Goal: Task Accomplishment & Management: Use online tool/utility

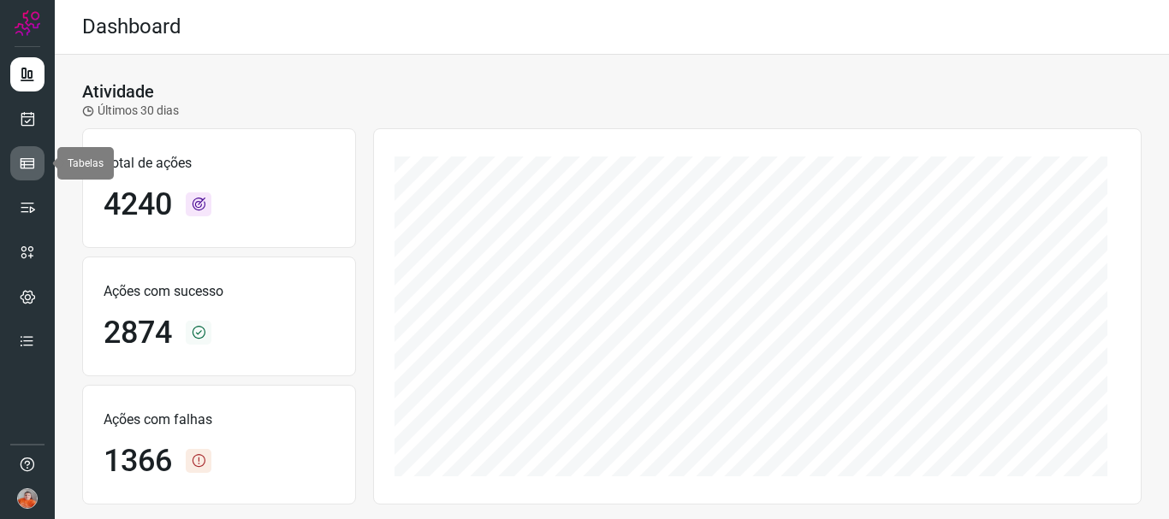
click at [28, 161] on icon at bounding box center [27, 163] width 17 height 17
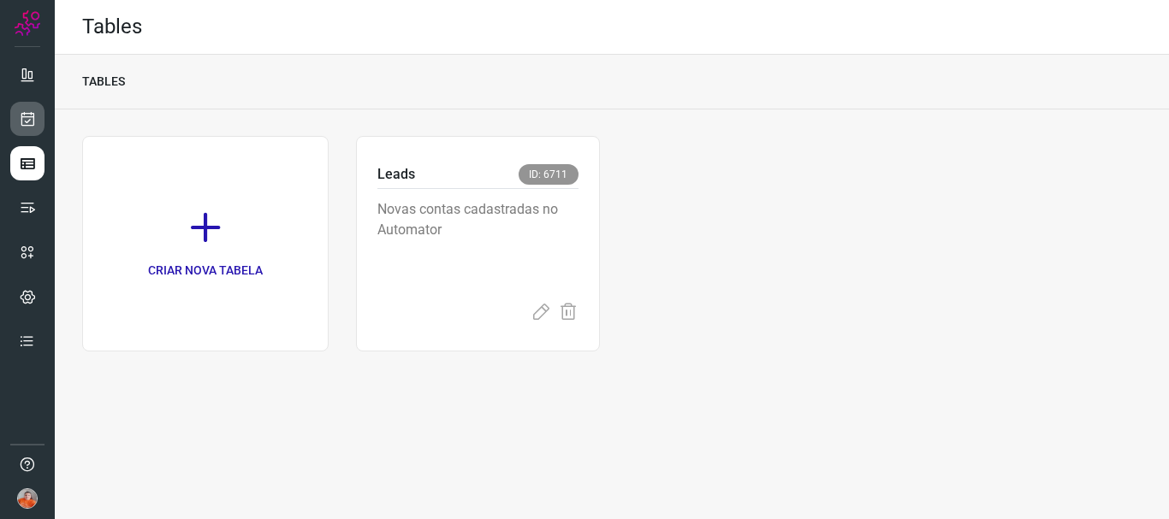
click at [35, 124] on icon at bounding box center [28, 118] width 18 height 17
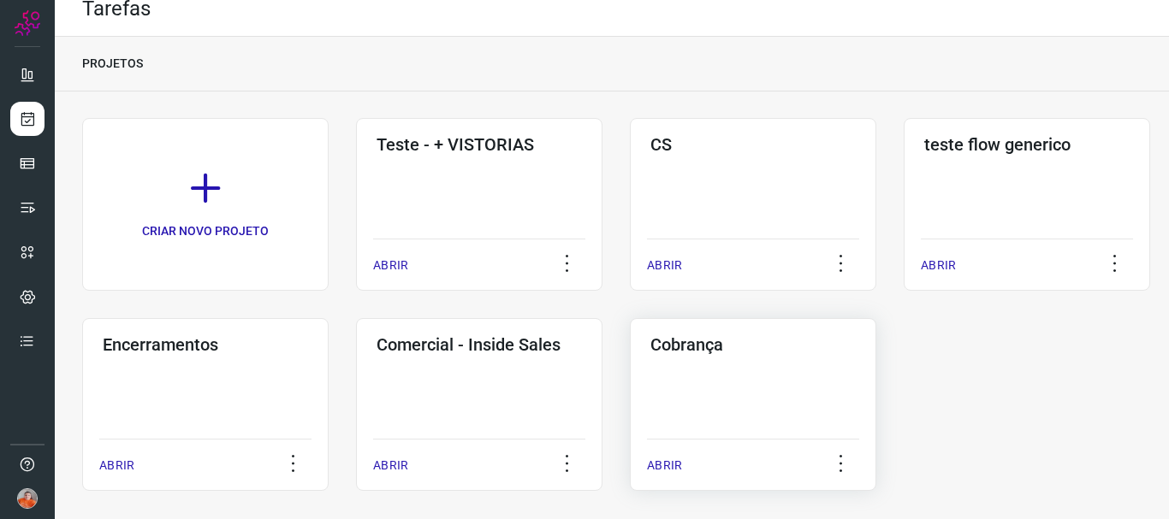
scroll to position [33, 0]
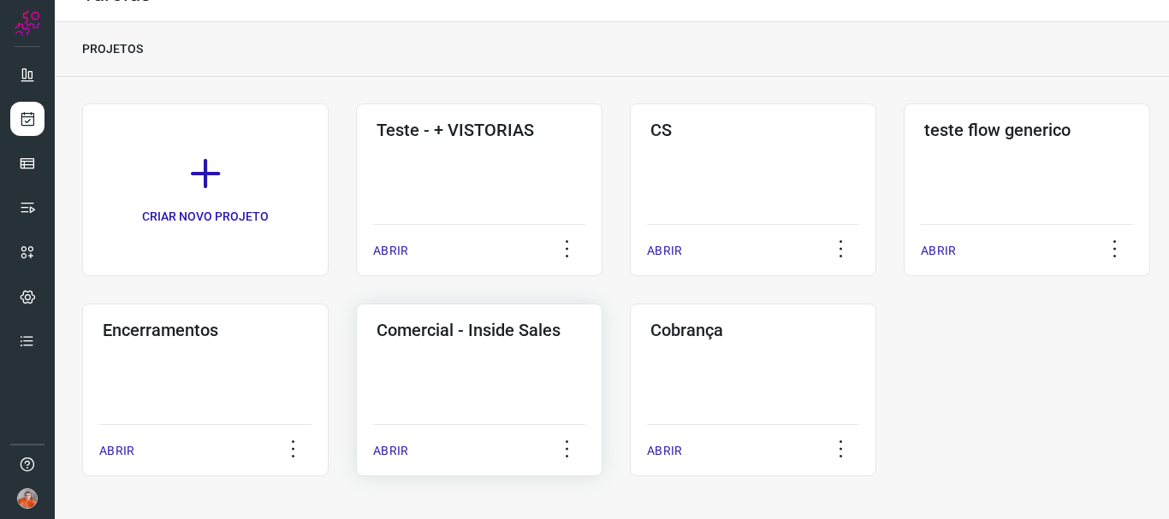
click at [394, 451] on p "ABRIR" at bounding box center [390, 451] width 35 height 18
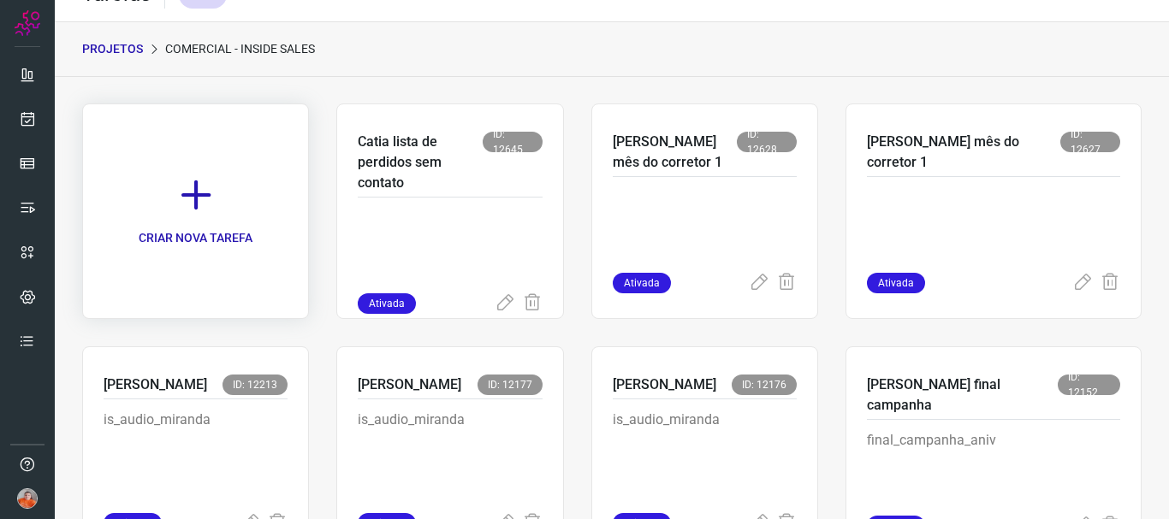
click at [215, 196] on icon at bounding box center [196, 195] width 38 height 38
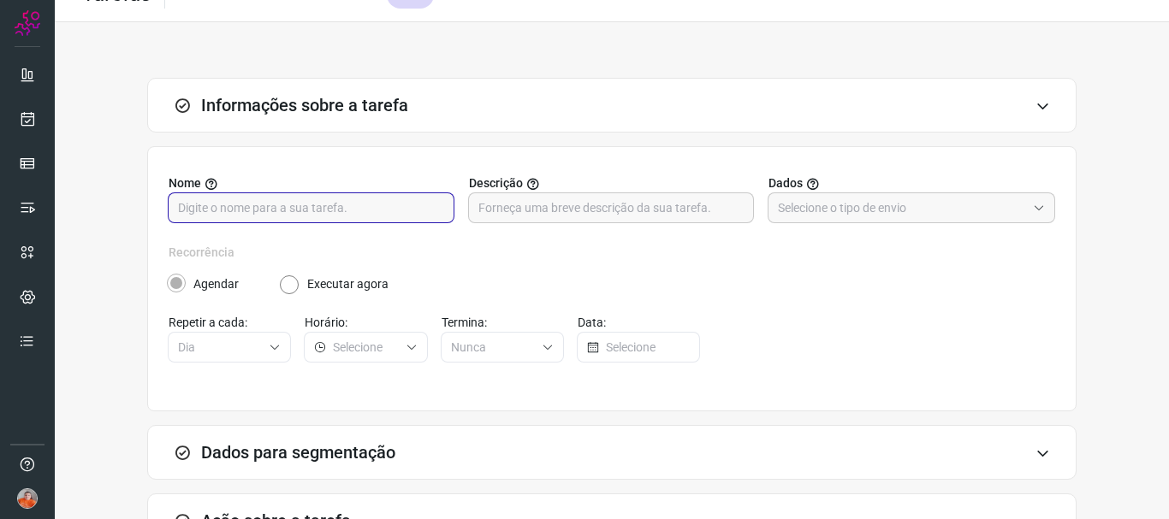
click at [363, 206] on input "text" at bounding box center [311, 207] width 266 height 29
type input "[PERSON_NAME] apresentação corretor2"
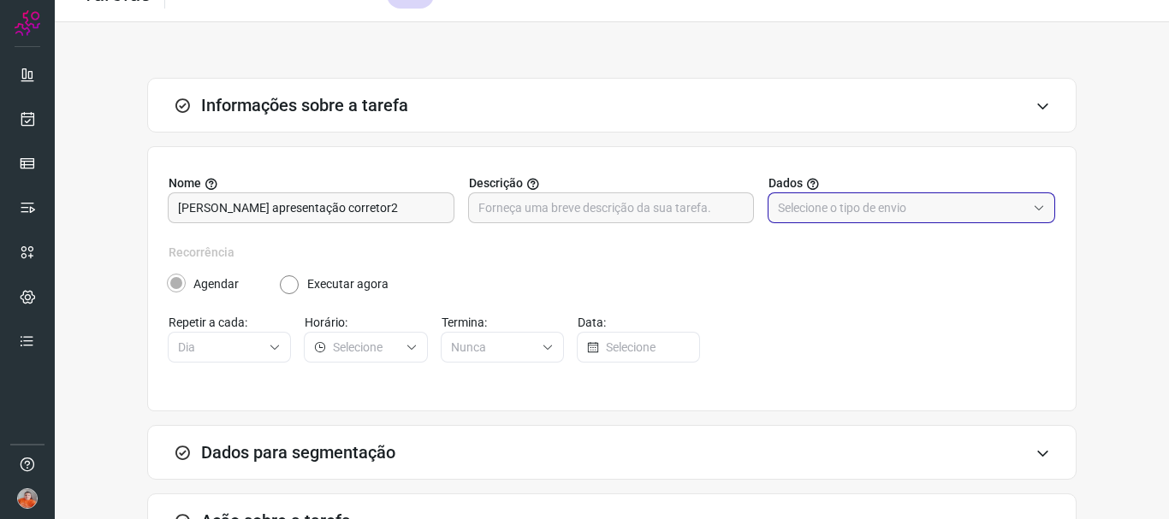
click at [904, 210] on input "text" at bounding box center [902, 207] width 248 height 29
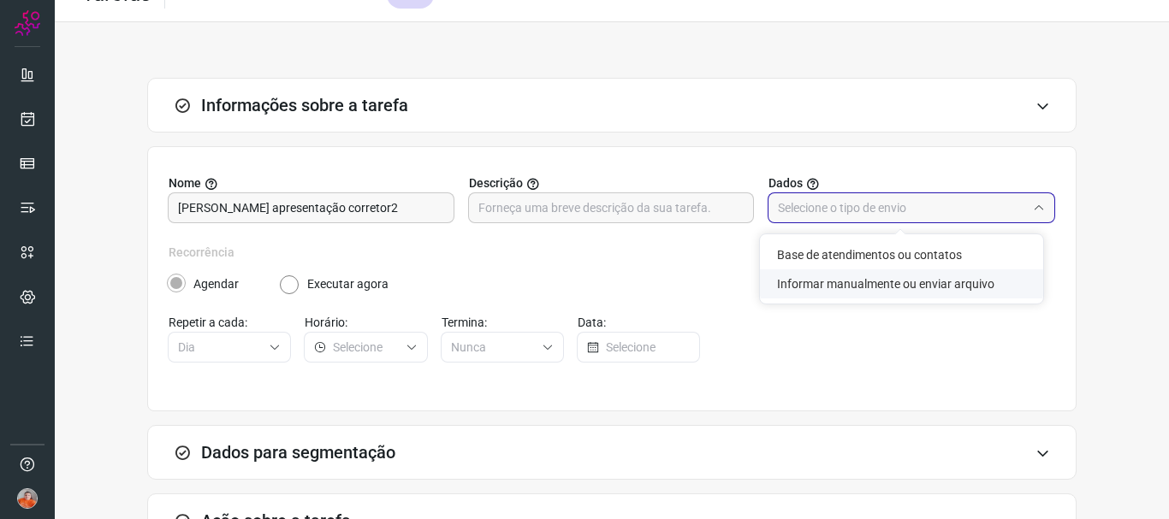
click at [899, 287] on li "Informar manualmente ou enviar arquivo" at bounding box center [901, 283] width 283 height 29
type input "Informar manualmente ou enviar arquivo"
radio input "false"
radio input "true"
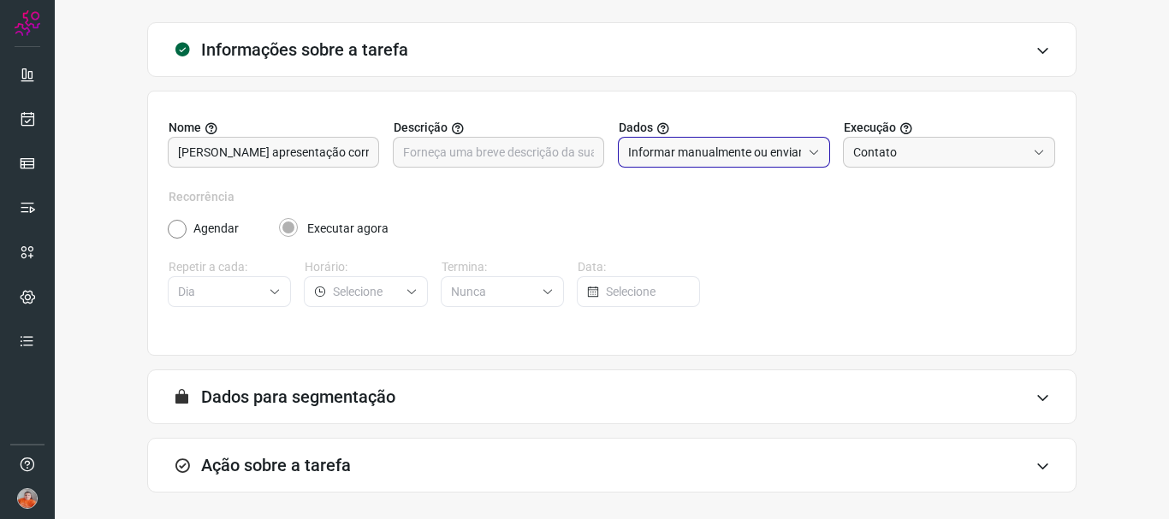
scroll to position [161, 0]
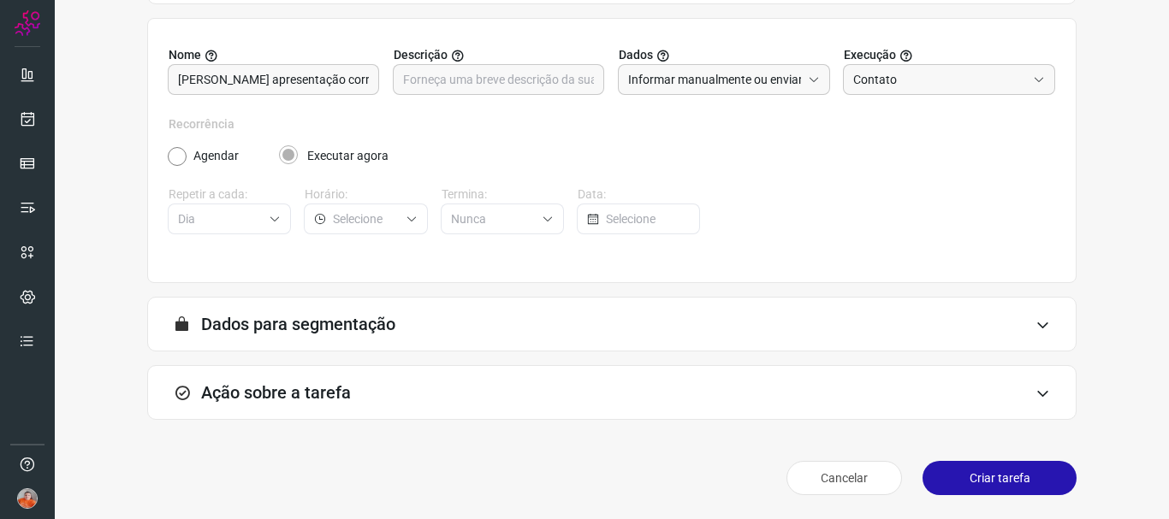
click at [838, 398] on div "Ação sobre a tarefa" at bounding box center [611, 392] width 929 height 55
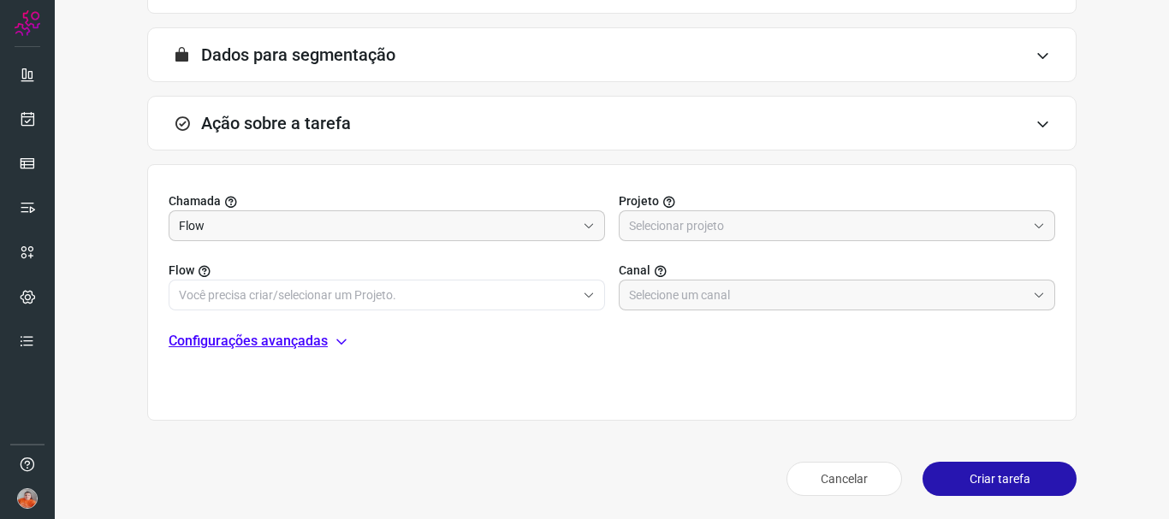
scroll to position [431, 0]
click at [721, 224] on input "text" at bounding box center [827, 224] width 397 height 29
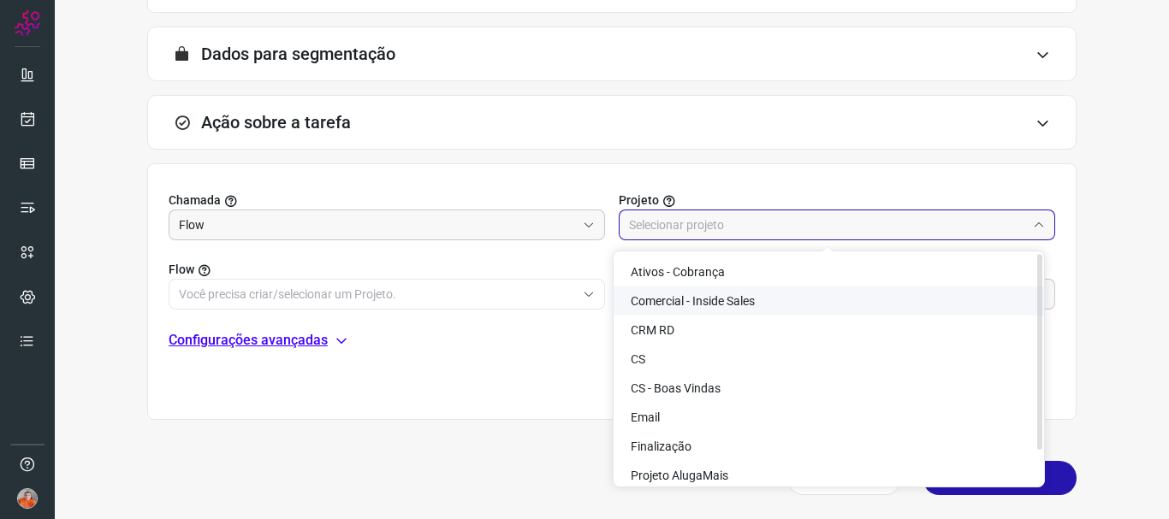
drag, startPoint x: 724, startPoint y: 305, endPoint x: 700, endPoint y: 303, distance: 24.0
click at [724, 304] on span "Comercial - Inside Sales" at bounding box center [693, 301] width 124 height 14
type input "Comercial - Inside Sales"
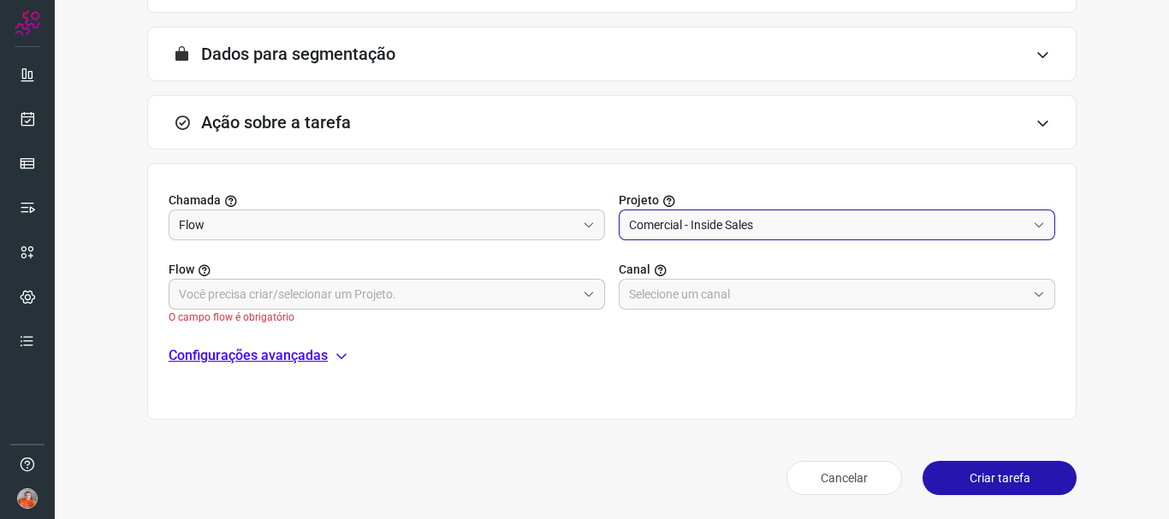
click at [446, 289] on input "text" at bounding box center [377, 294] width 397 height 29
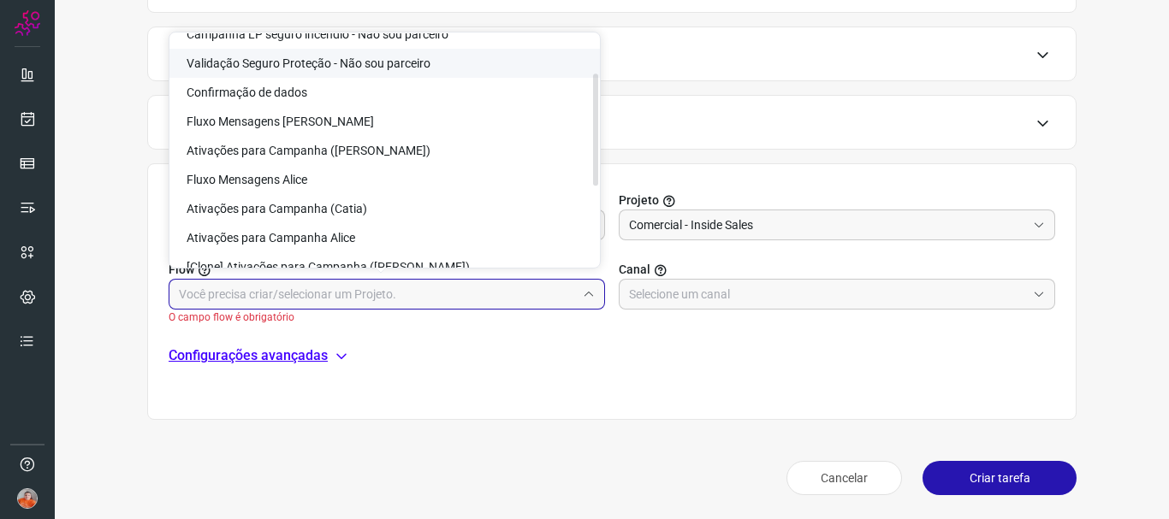
scroll to position [171, 0]
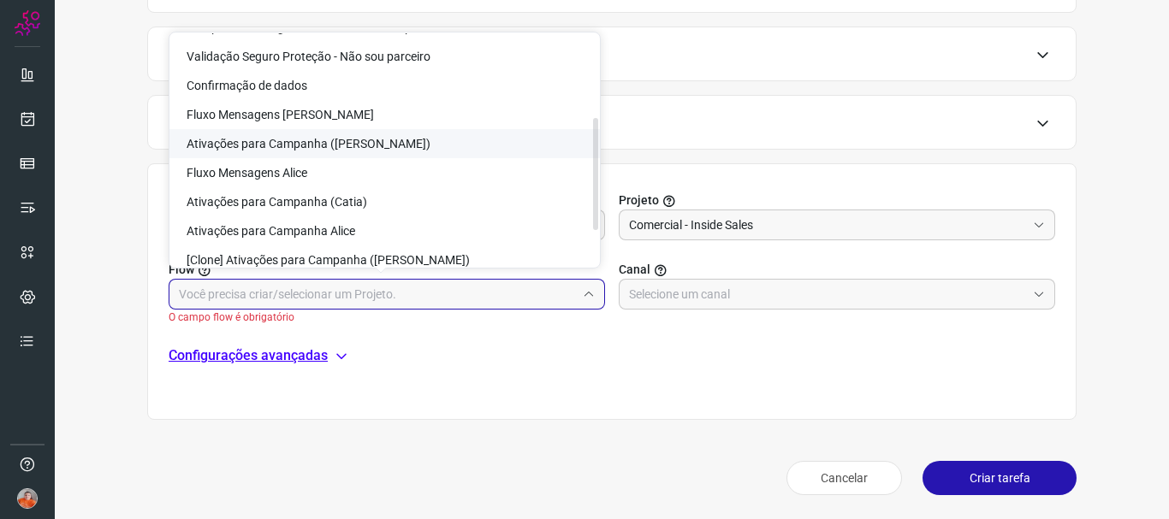
click at [421, 144] on li "Ativações para Campanha ([PERSON_NAME])" at bounding box center [384, 143] width 430 height 29
type input "Ativações para Campanha ([PERSON_NAME])"
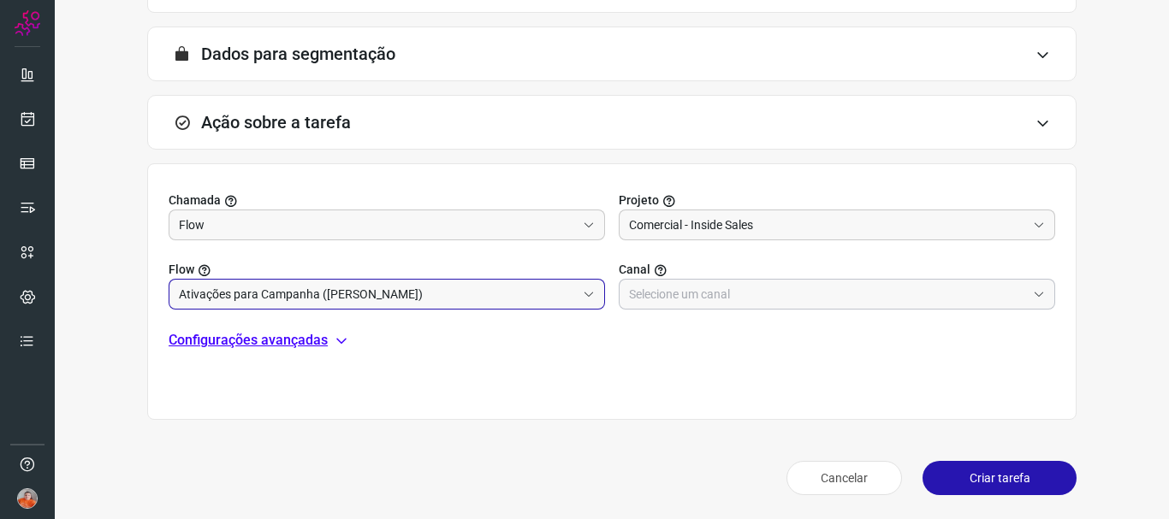
click at [792, 289] on input "text" at bounding box center [827, 294] width 397 height 29
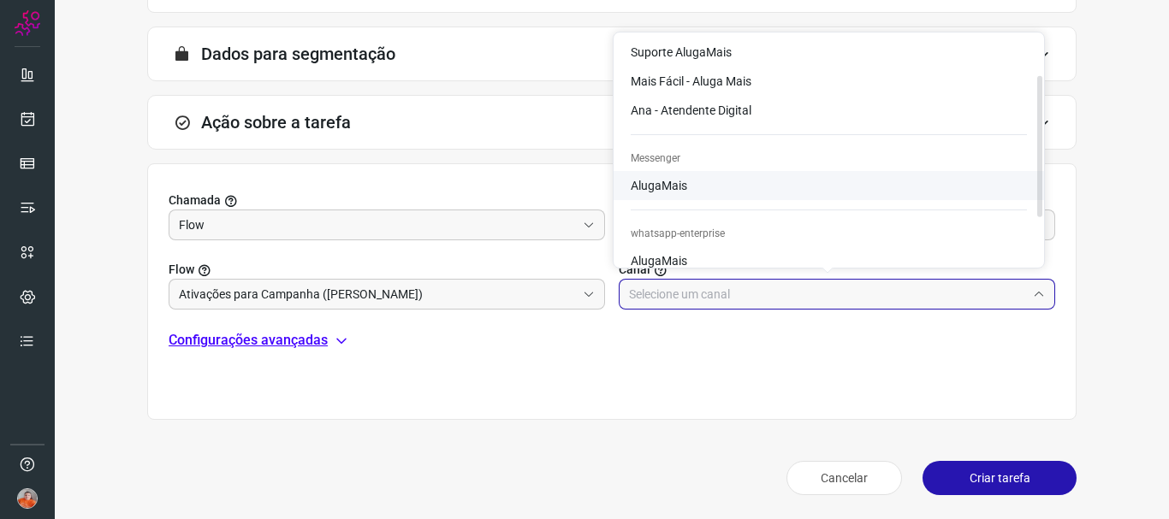
scroll to position [86, 0]
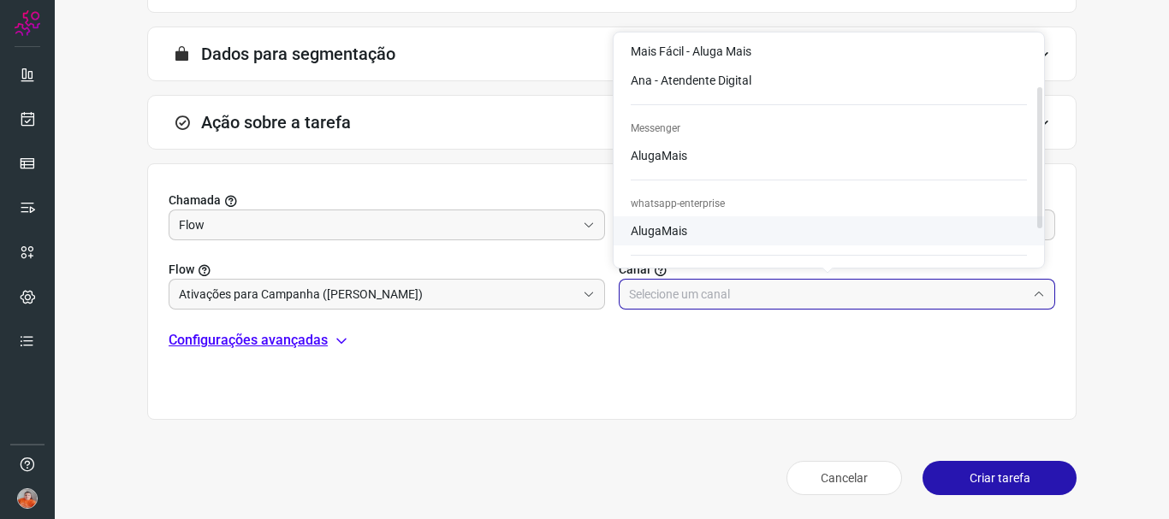
click at [708, 66] on li "AlugaMais" at bounding box center [828, 51] width 430 height 29
type input "AlugaMais"
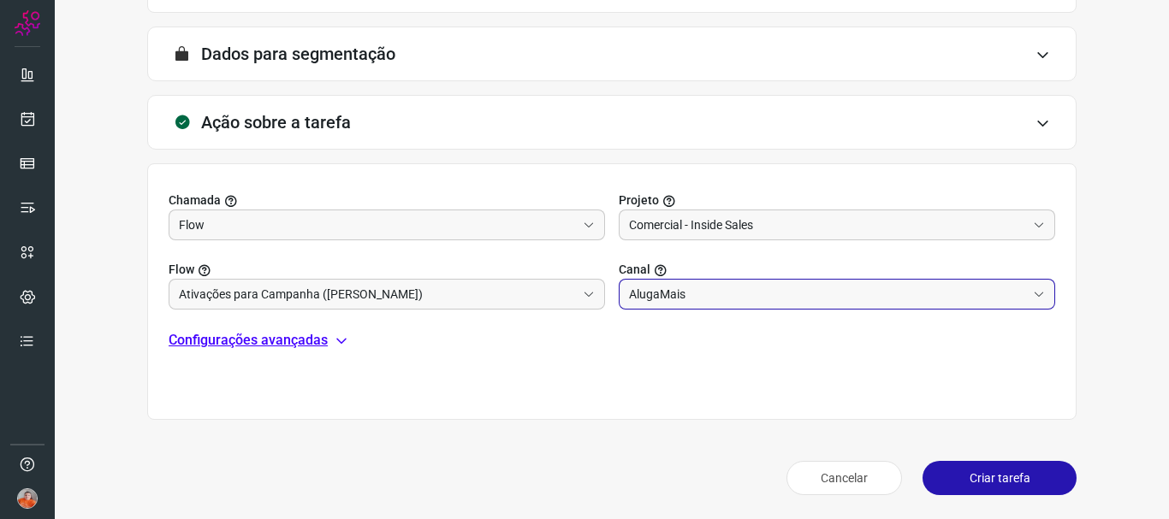
click at [711, 301] on input "AlugaMais" at bounding box center [827, 294] width 397 height 29
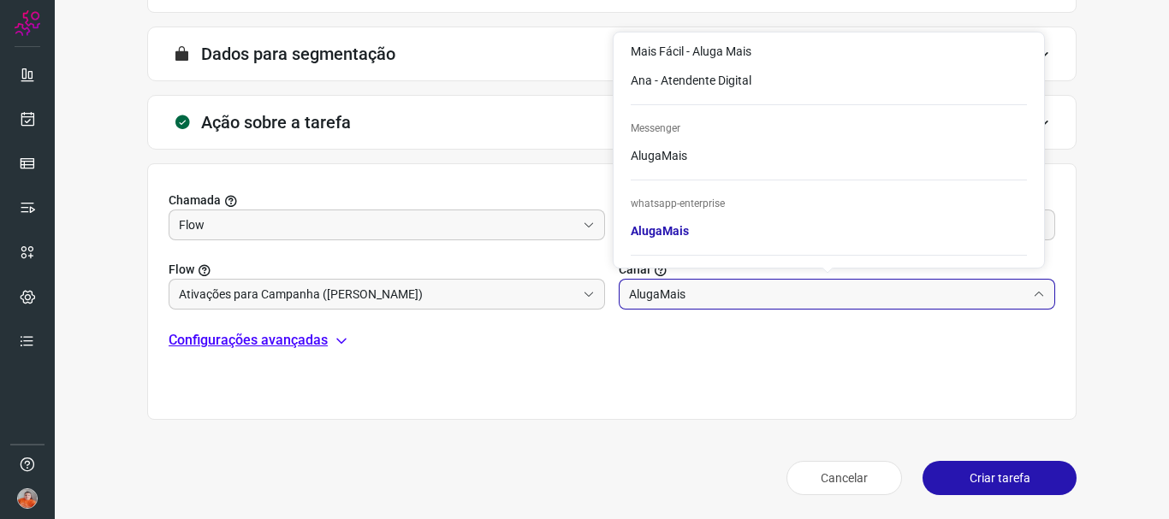
click at [704, 322] on div "Chamada Flow Projeto Comercial - Inside Sales Flow Ativações para Campanha (Edu…" at bounding box center [611, 291] width 929 height 257
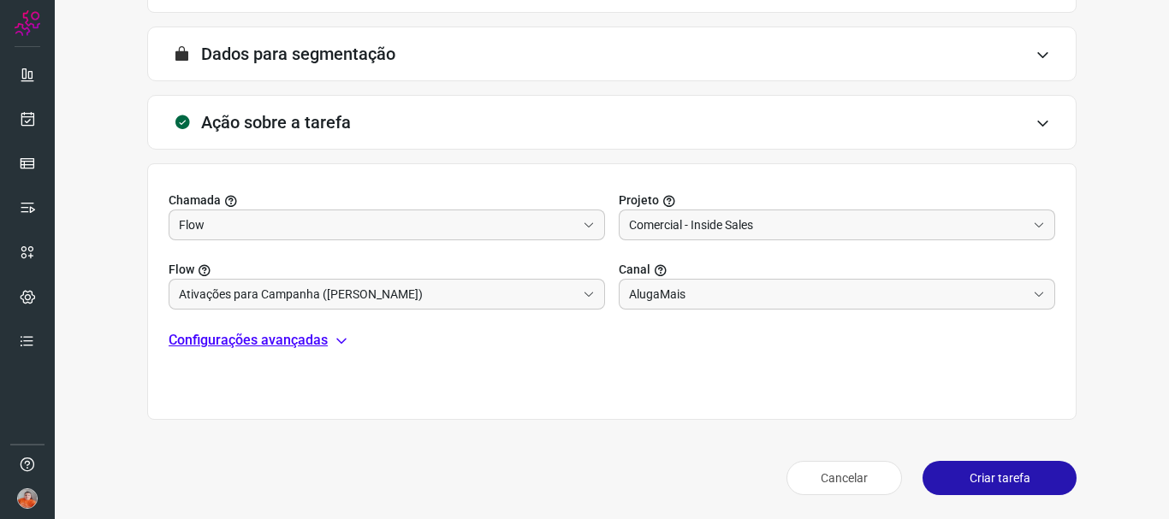
click at [268, 341] on p "Configurações avançadas" at bounding box center [248, 340] width 159 height 21
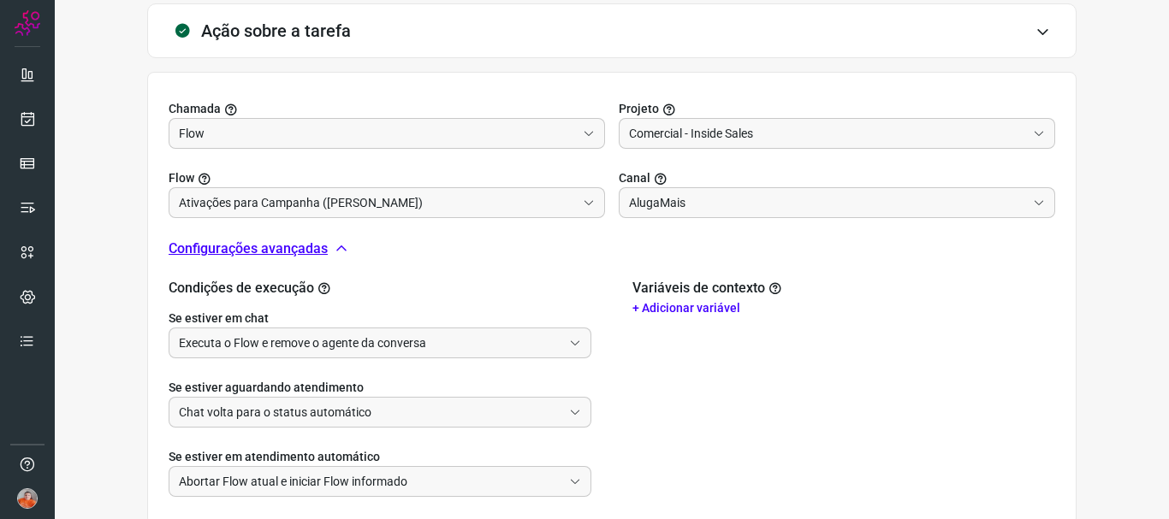
scroll to position [602, 0]
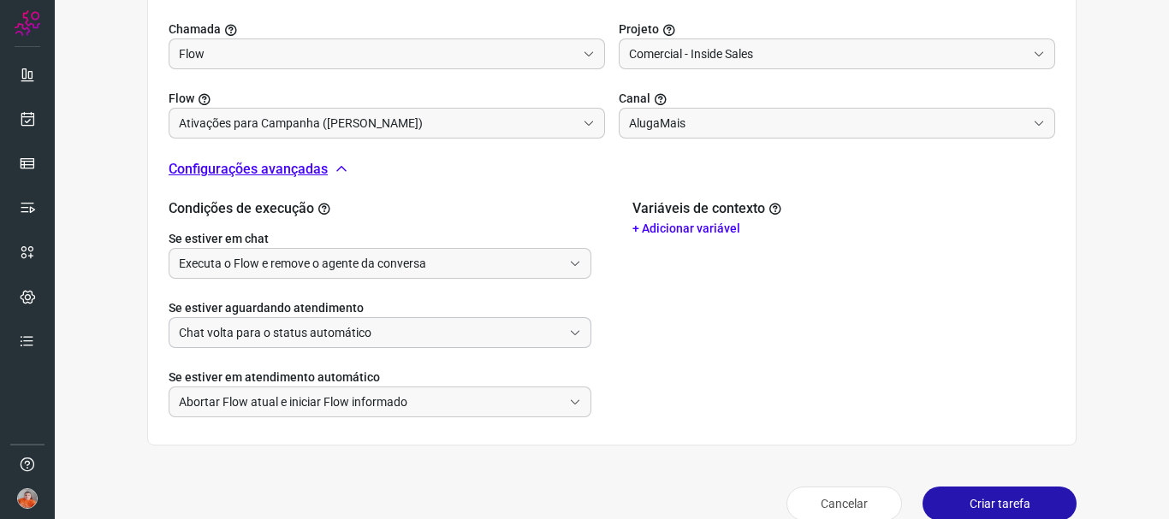
click at [429, 337] on input "Chat volta para o status automático" at bounding box center [370, 332] width 383 height 29
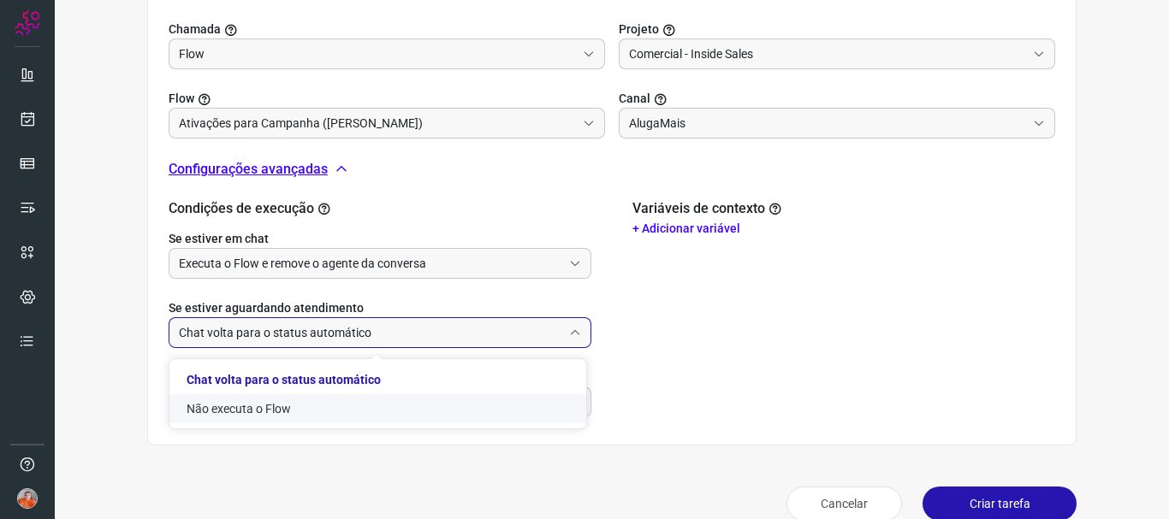
click at [262, 408] on li "Não executa o Flow" at bounding box center [377, 408] width 417 height 29
type input "Não executa o Flow"
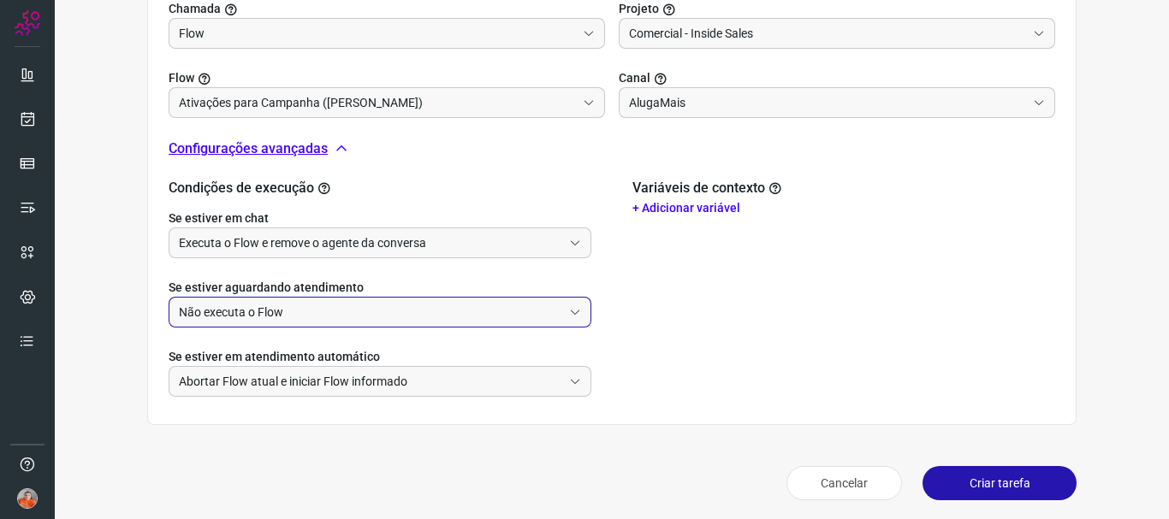
scroll to position [628, 0]
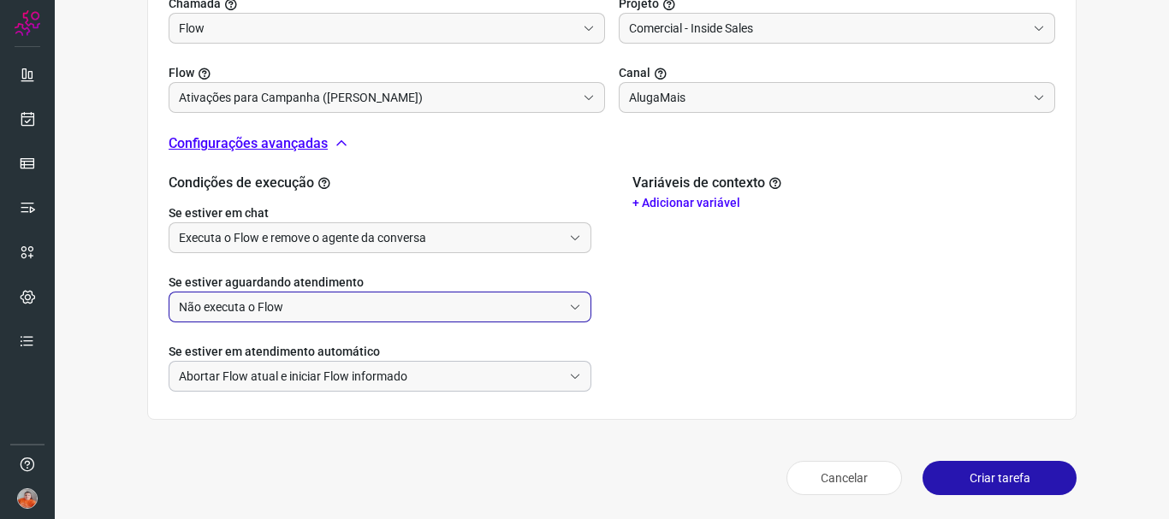
click at [433, 380] on input "Abortar Flow atual e iniciar Flow informado" at bounding box center [370, 376] width 383 height 29
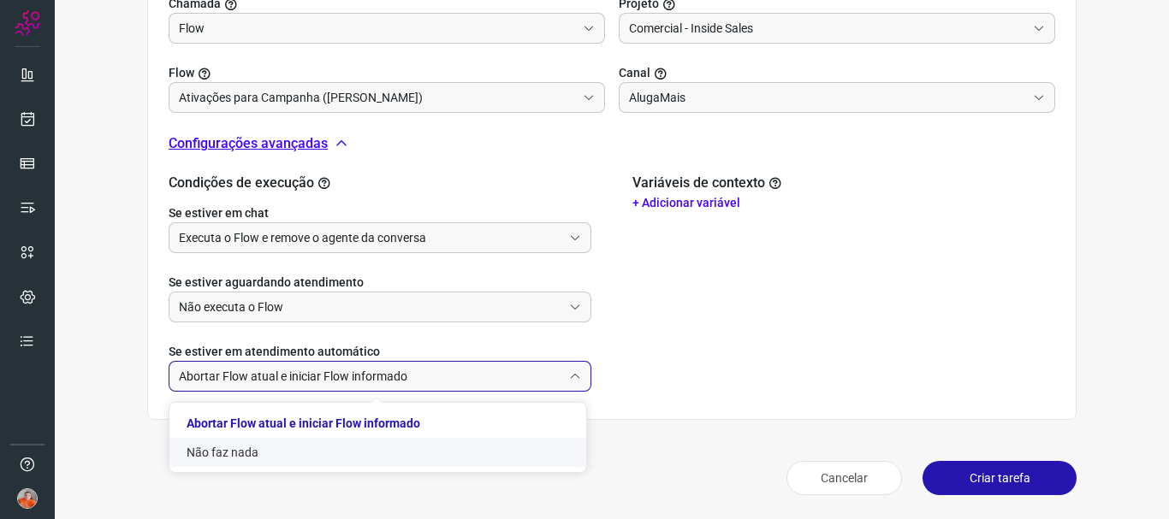
click at [340, 442] on li "Não faz nada" at bounding box center [377, 452] width 417 height 29
type input "Não faz nada"
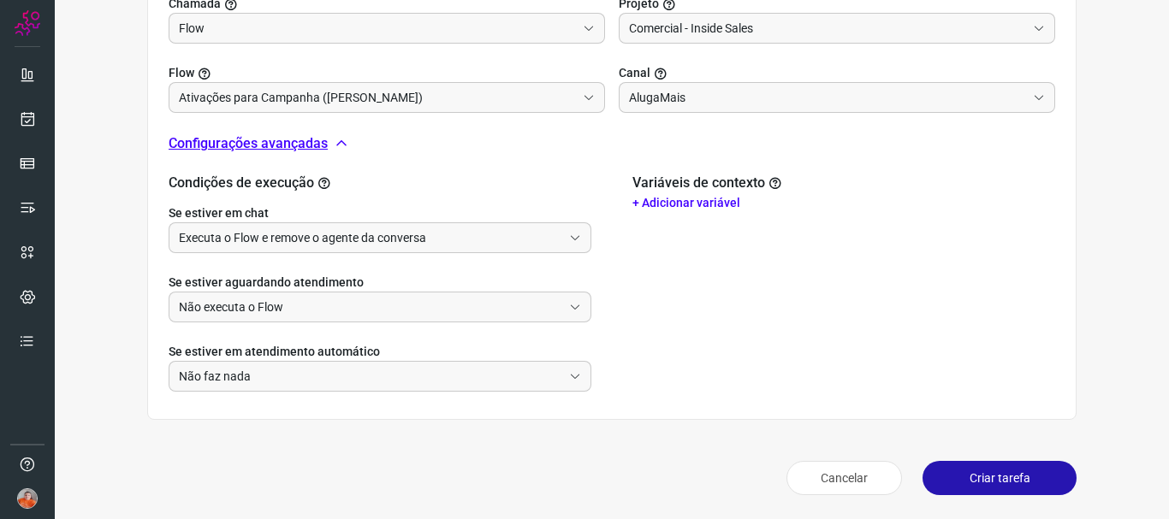
click at [723, 191] on h2 "Variáveis de contexto" at bounding box center [708, 183] width 153 height 16
click at [699, 211] on p "+ Adicionar variável" at bounding box center [843, 203] width 423 height 18
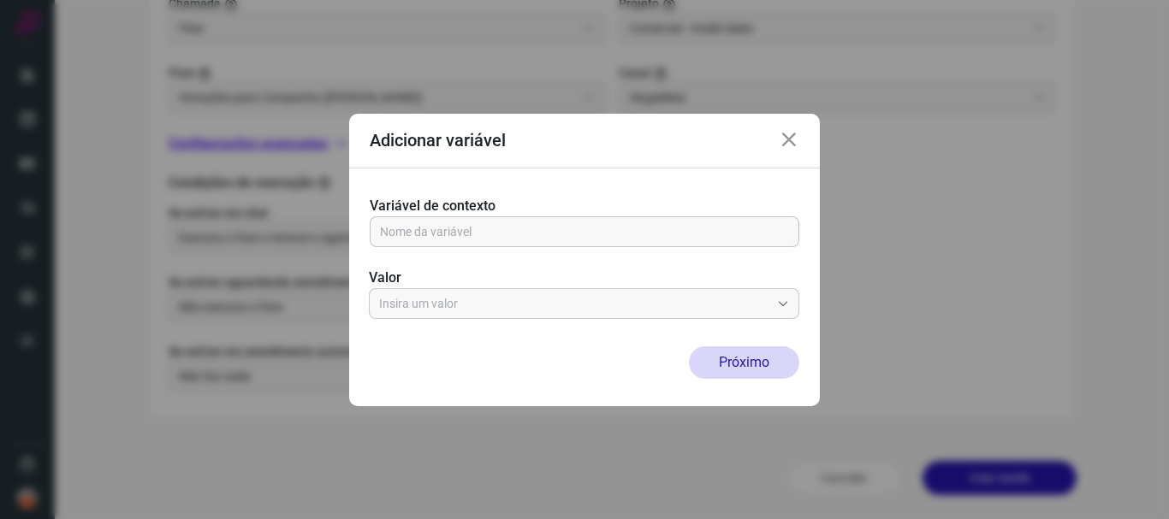
click at [629, 232] on input "text" at bounding box center [584, 231] width 409 height 29
paste input "{{[DOMAIN_NAME]}}"
type input "{{[DOMAIN_NAME]}}"
click at [530, 309] on input "text" at bounding box center [574, 303] width 391 height 29
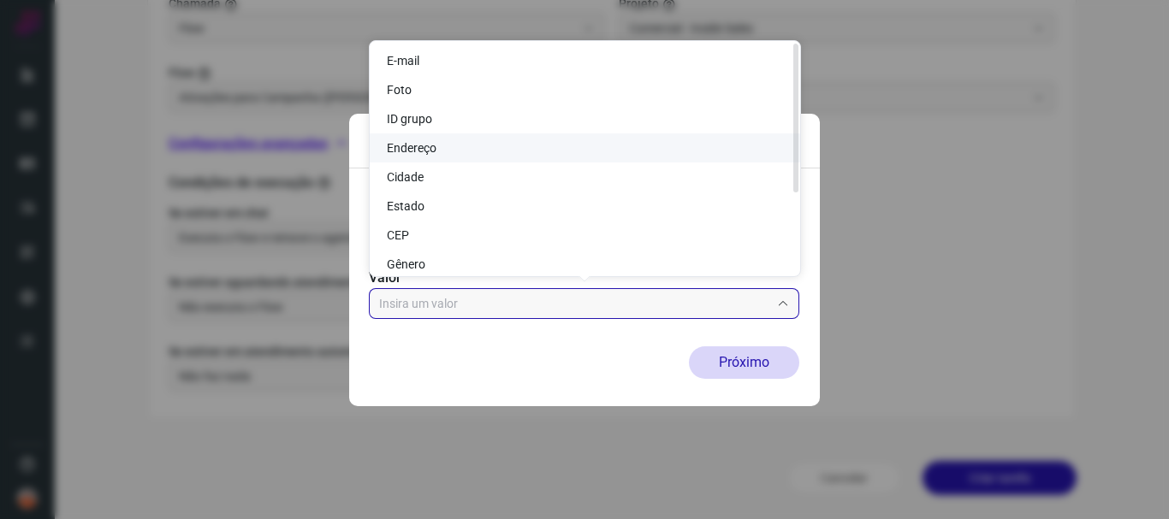
scroll to position [0, 0]
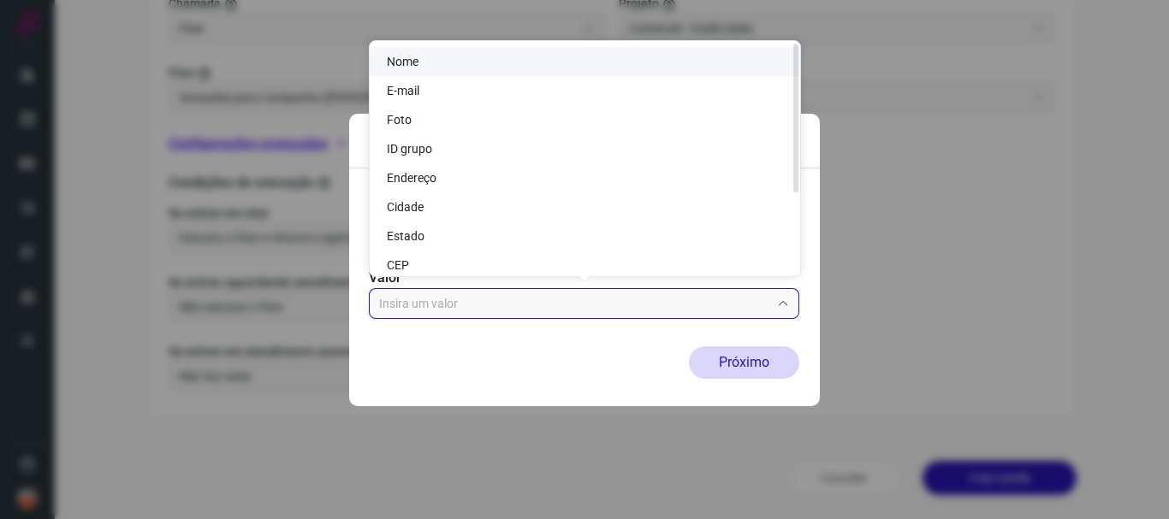
click at [458, 60] on li "Nome" at bounding box center [585, 61] width 430 height 29
type input "Nome"
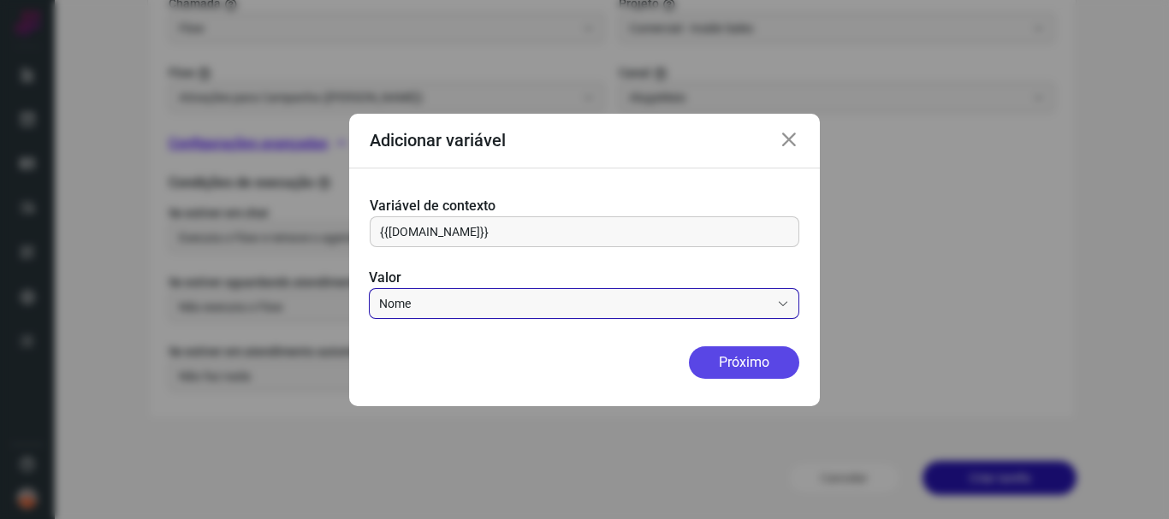
click at [755, 362] on button "Próximo" at bounding box center [744, 362] width 110 height 33
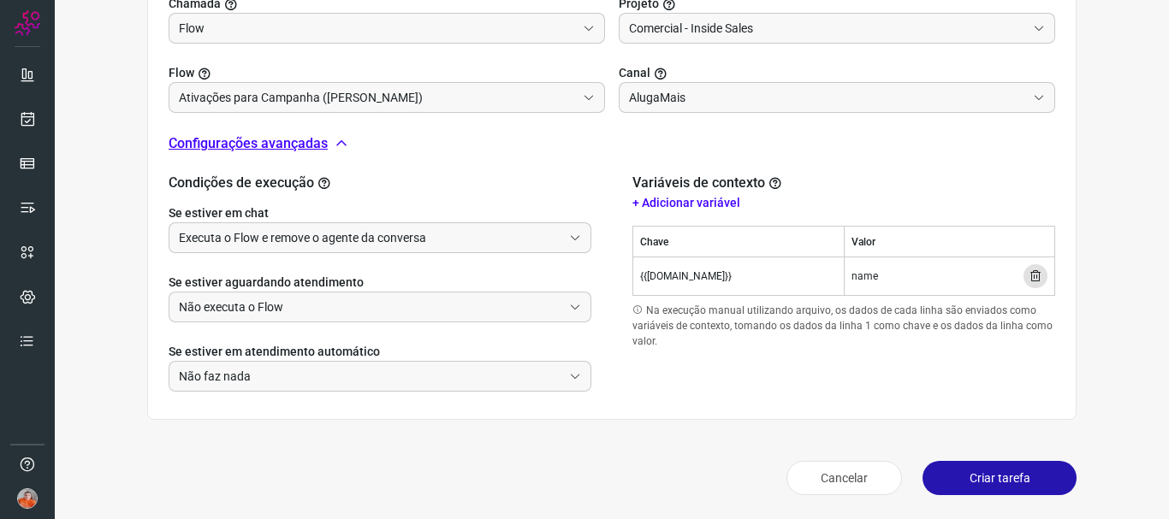
click at [1010, 476] on button "Criar tarefa" at bounding box center [999, 478] width 154 height 34
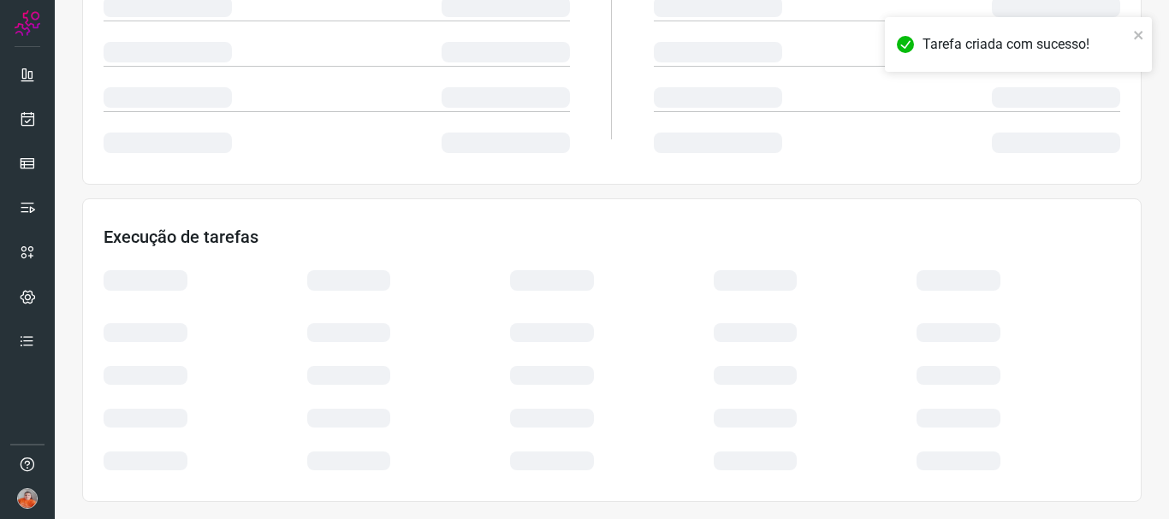
scroll to position [364, 0]
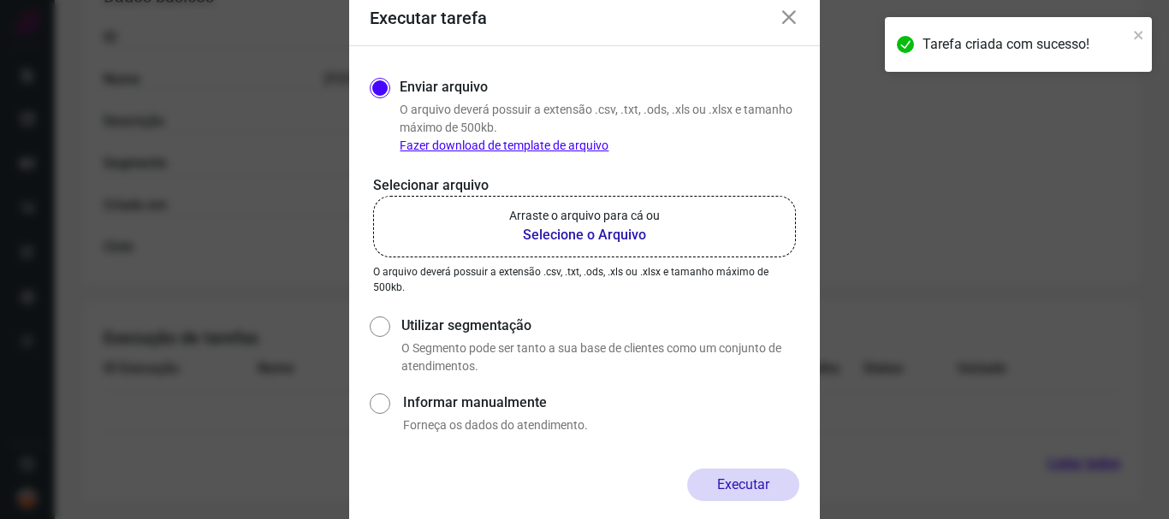
click at [600, 234] on b "Selecione o Arquivo" at bounding box center [584, 235] width 151 height 21
click at [0, 0] on input "Arraste o arquivo para cá ou Selecione o Arquivo" at bounding box center [0, 0] width 0 height 0
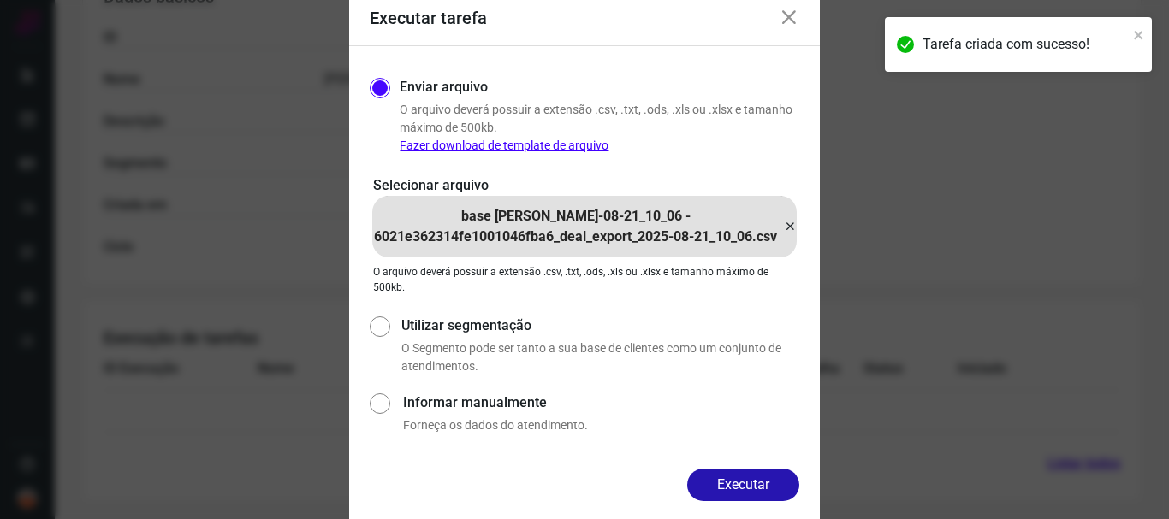
click at [757, 490] on button "Executar" at bounding box center [743, 485] width 112 height 33
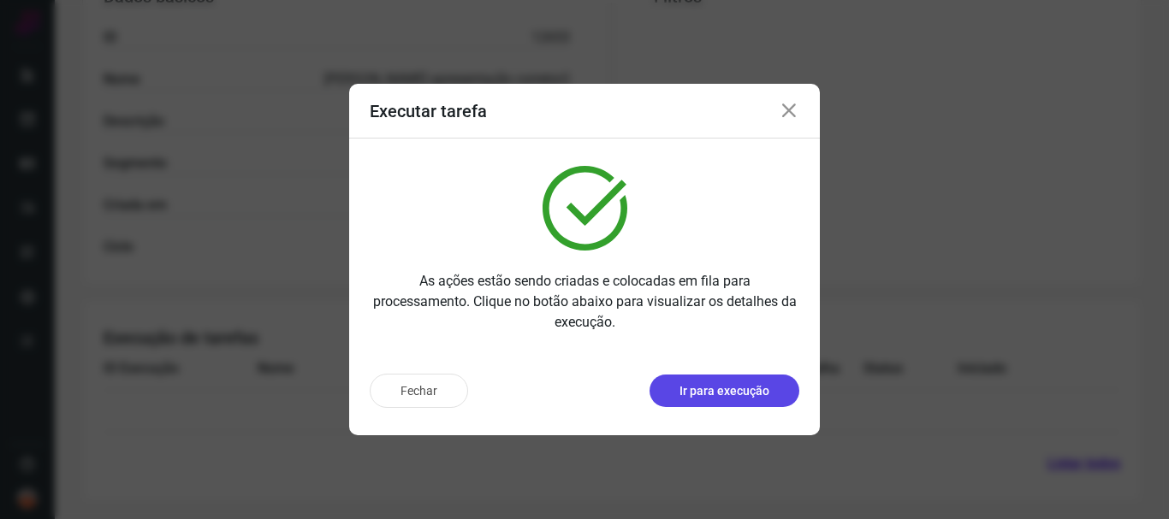
click at [714, 383] on p "Ir para execução" at bounding box center [724, 391] width 90 height 18
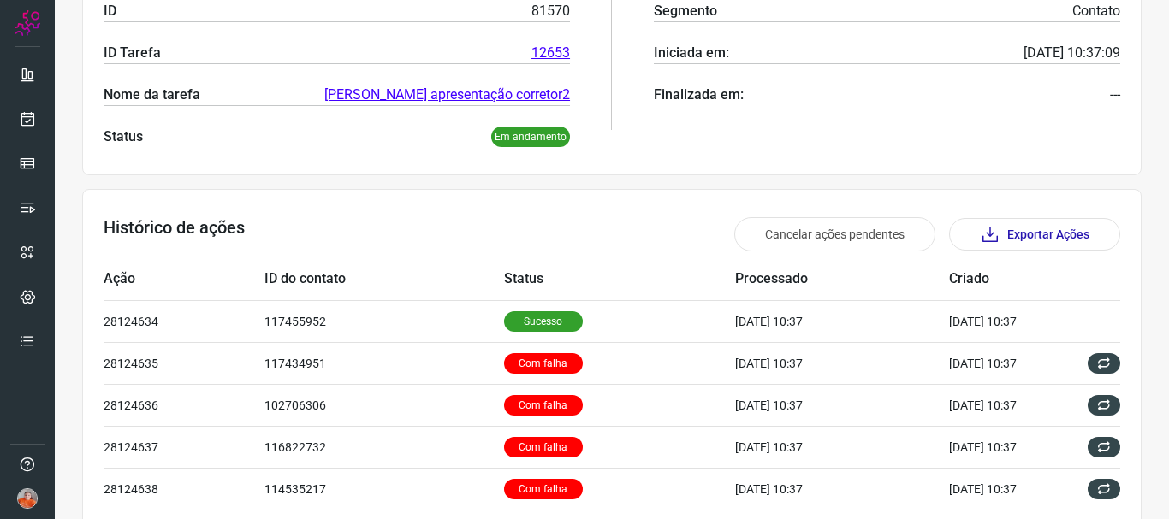
scroll to position [342, 0]
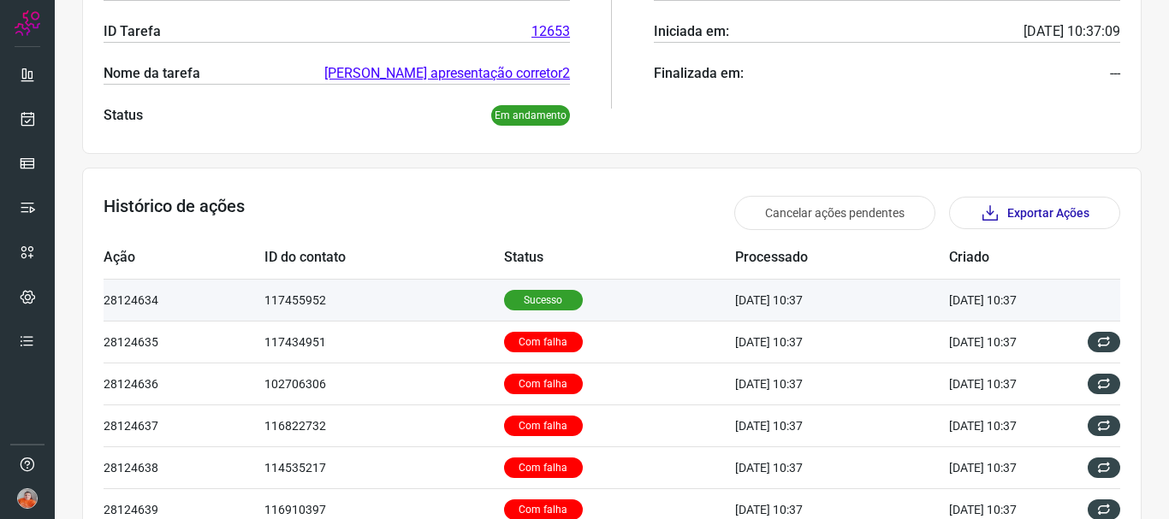
click at [530, 301] on p "Sucesso" at bounding box center [543, 300] width 79 height 21
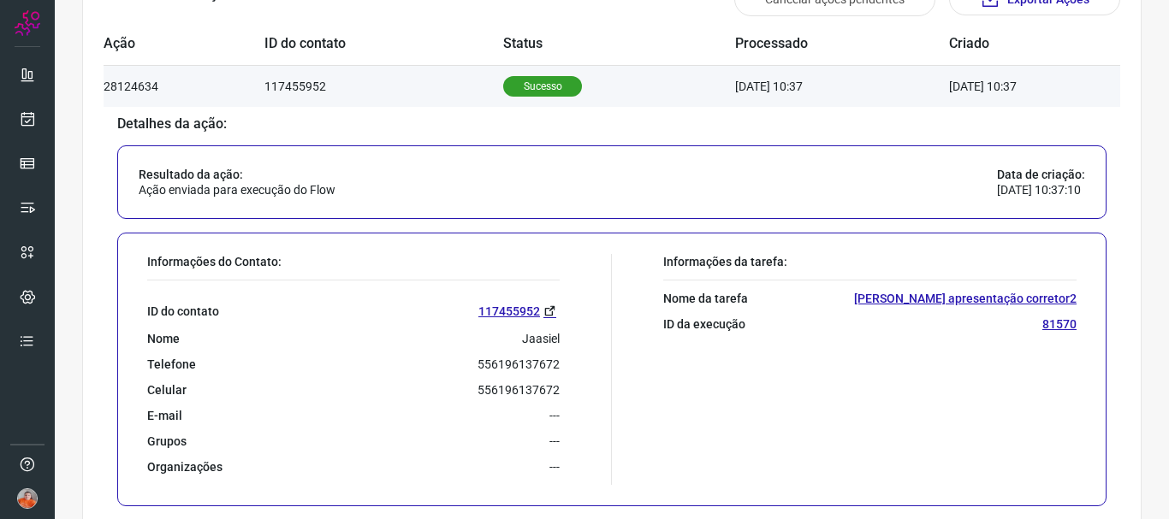
scroll to position [513, 0]
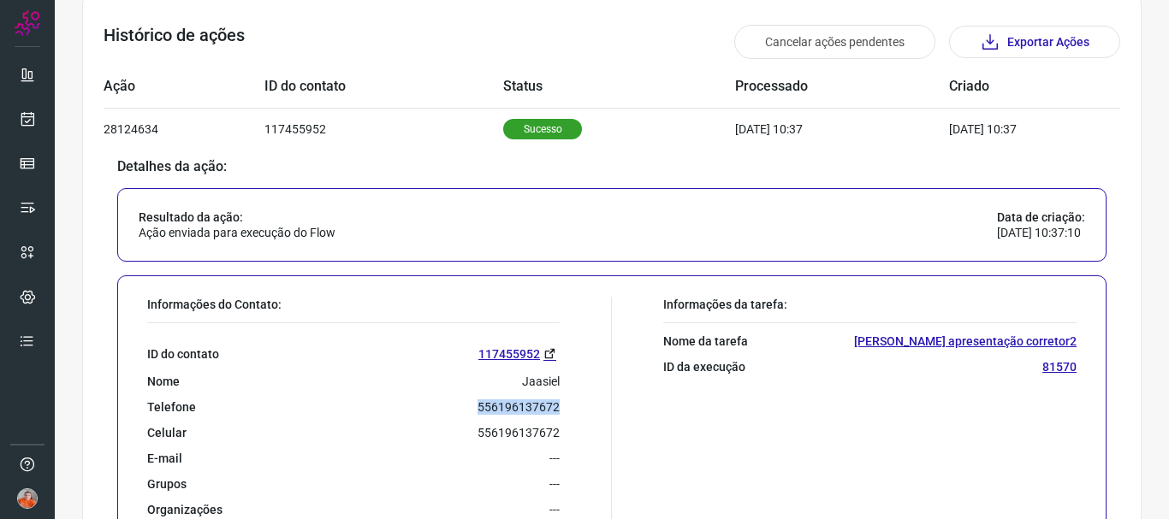
drag, startPoint x: 469, startPoint y: 406, endPoint x: 564, endPoint y: 412, distance: 95.1
click at [564, 412] on div "Informações do Contato: ID do contato [PHONE_NUMBER] Nome Jaasiel Telefone 5561…" at bounding box center [375, 412] width 473 height 231
copy p "556196137672"
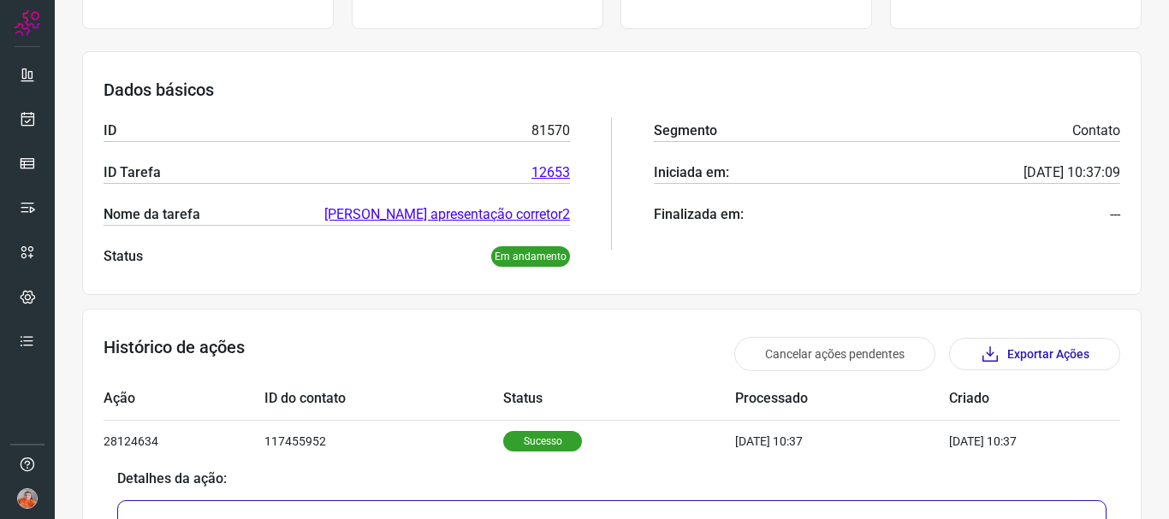
scroll to position [82, 0]
